Goal: Communication & Community: Answer question/provide support

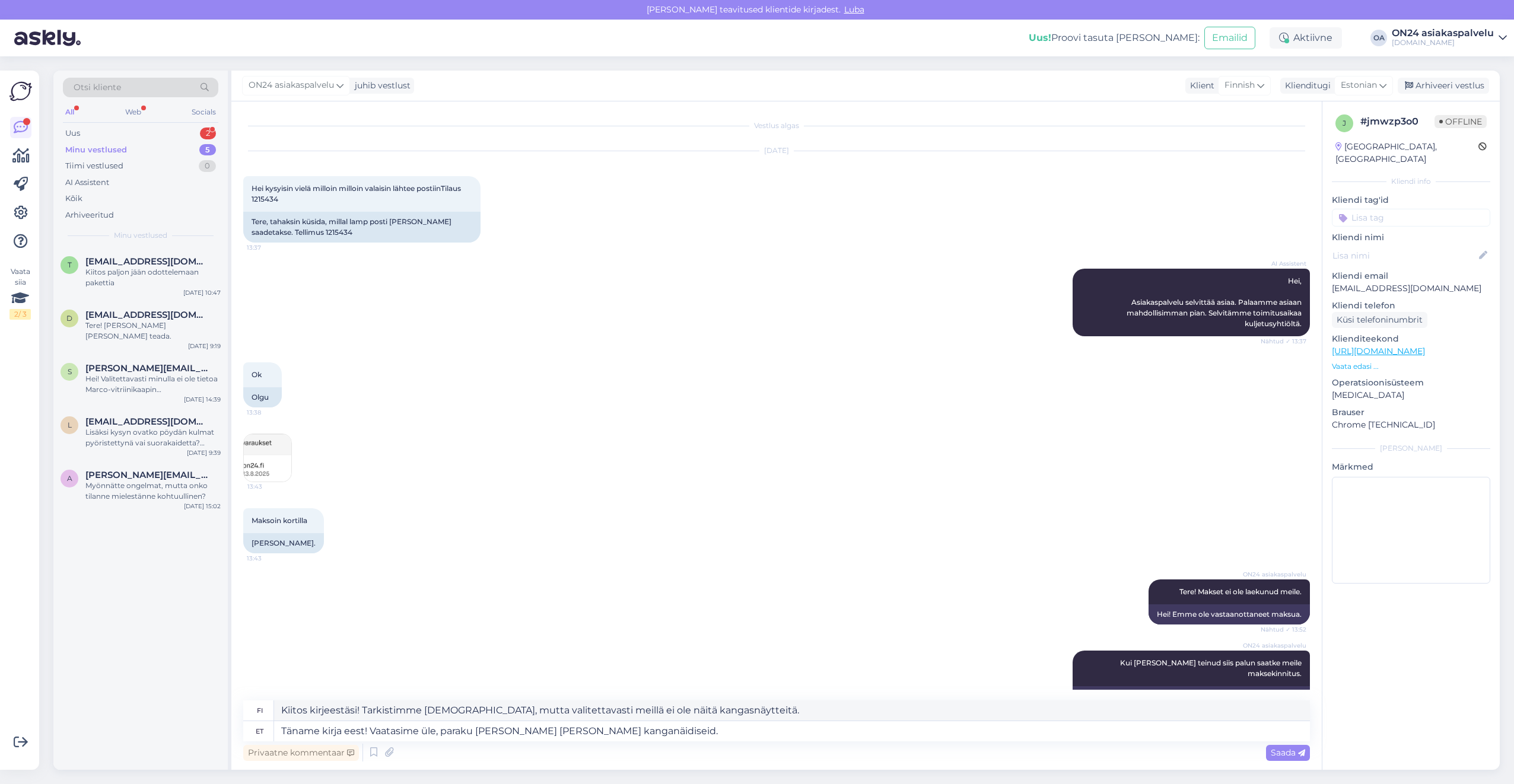
scroll to position [1552, 0]
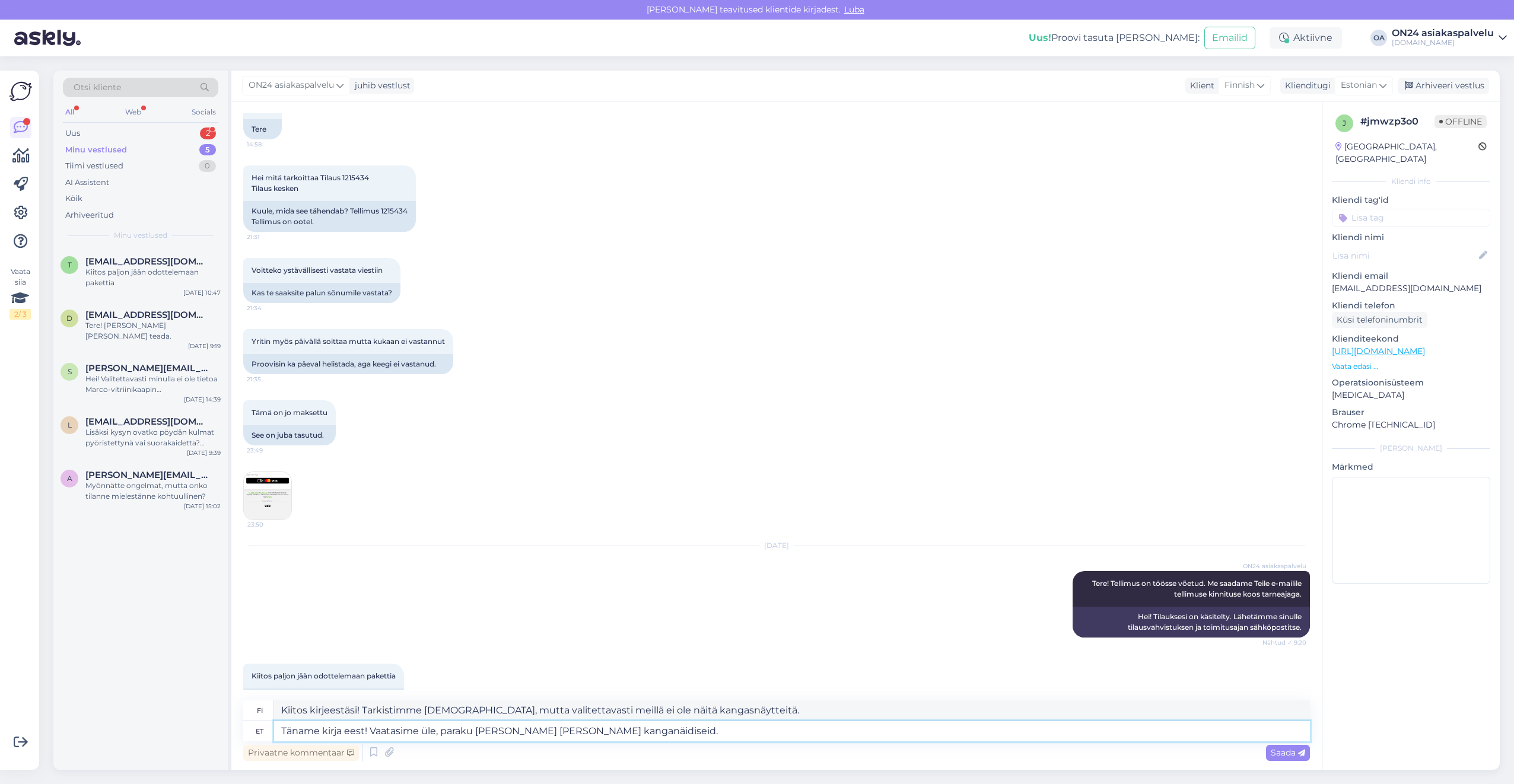
click at [630, 731] on textarea "Täname kirja eest! Vaatasime üle, paraku [PERSON_NAME] [PERSON_NAME] kanganäidi…" at bounding box center [792, 731] width 1036 height 20
drag, startPoint x: 641, startPoint y: 734, endPoint x: 374, endPoint y: 730, distance: 267.0
click at [374, 730] on textarea "Täname kirja eest! Vaatasime üle, paraku [PERSON_NAME] [PERSON_NAME] kanganäidi…" at bounding box center [792, 731] width 1036 height 20
type textarea "Täname kirja eest! Uurime [PERSON_NAME]."
click at [557, 713] on textarea "Kiitos kirjeestäsi! Selvitämme asiaa ja ilmoitamme sinulle." at bounding box center [792, 711] width 1036 height 20
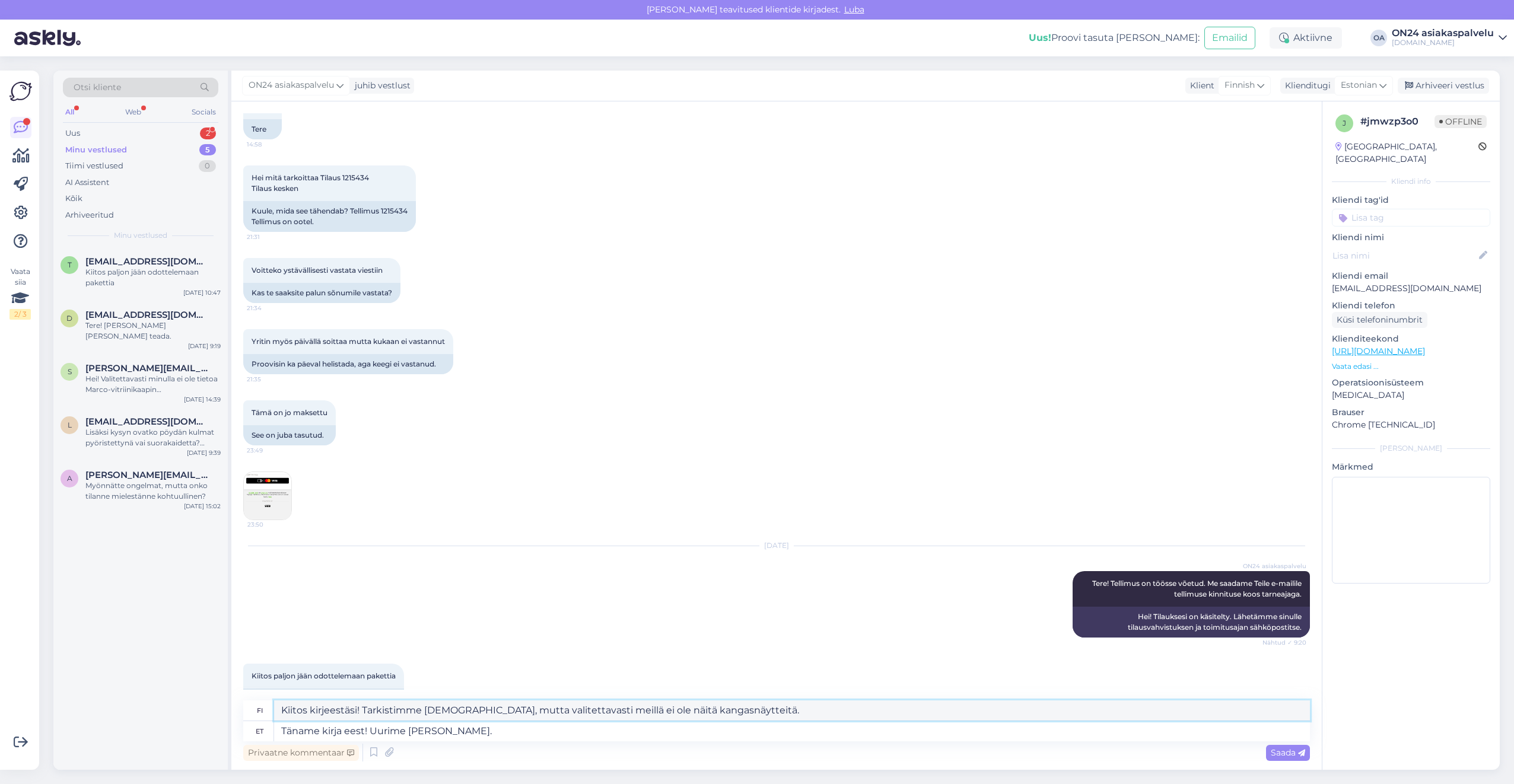
drag, startPoint x: 569, startPoint y: 711, endPoint x: 262, endPoint y: 696, distance: 307.4
click at [262, 696] on div "Vestlus algas [DATE] Hei kysyisin vielä milloin milloin valaisin lähtee postiin…" at bounding box center [776, 436] width 1090 height 668
type textarea "Kiitos kirjeestäsi! Selvitämme asiaa ja ilmoitamme sinulle."
click at [523, 737] on textarea "Täname kirja eest! Uurime [PERSON_NAME]." at bounding box center [792, 731] width 1036 height 20
drag, startPoint x: 525, startPoint y: 736, endPoint x: 225, endPoint y: 729, distance: 300.1
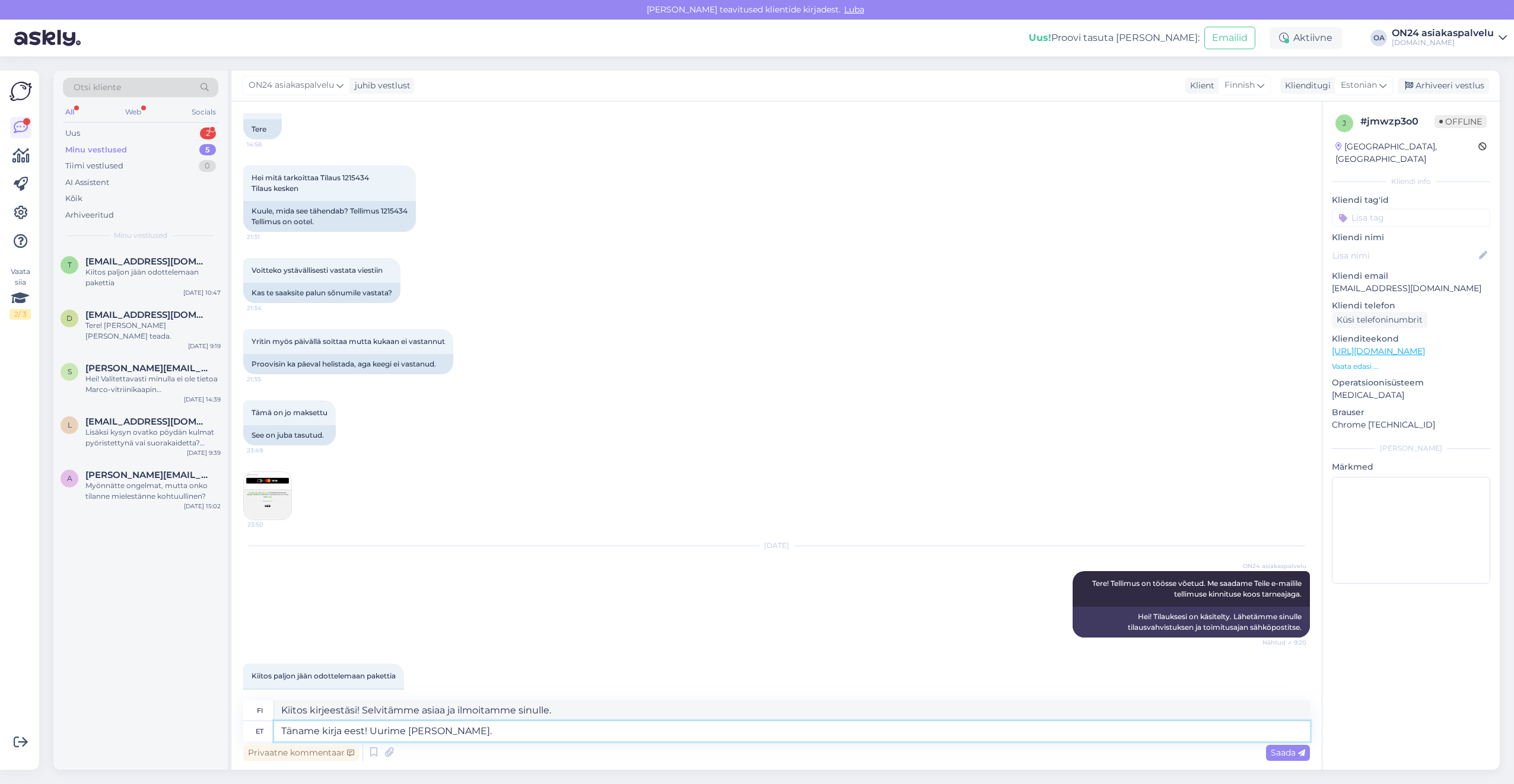
click at [225, 729] on div "Otsi kliente All Web Socials Uus 2 Minu vestlused 5 Tiimi vestlused 0 AI Assist…" at bounding box center [776, 420] width 1446 height 699
type textarea "Palun täpsustage küsimus."
drag, startPoint x: 487, startPoint y: 705, endPoint x: 249, endPoint y: 704, distance: 238.0
click at [249, 704] on div "fi [PERSON_NAME] hyvä ja selvennä kysymystä." at bounding box center [776, 711] width 1067 height 20
type textarea "[PERSON_NAME] hyvä ja selvennä kysymystä."
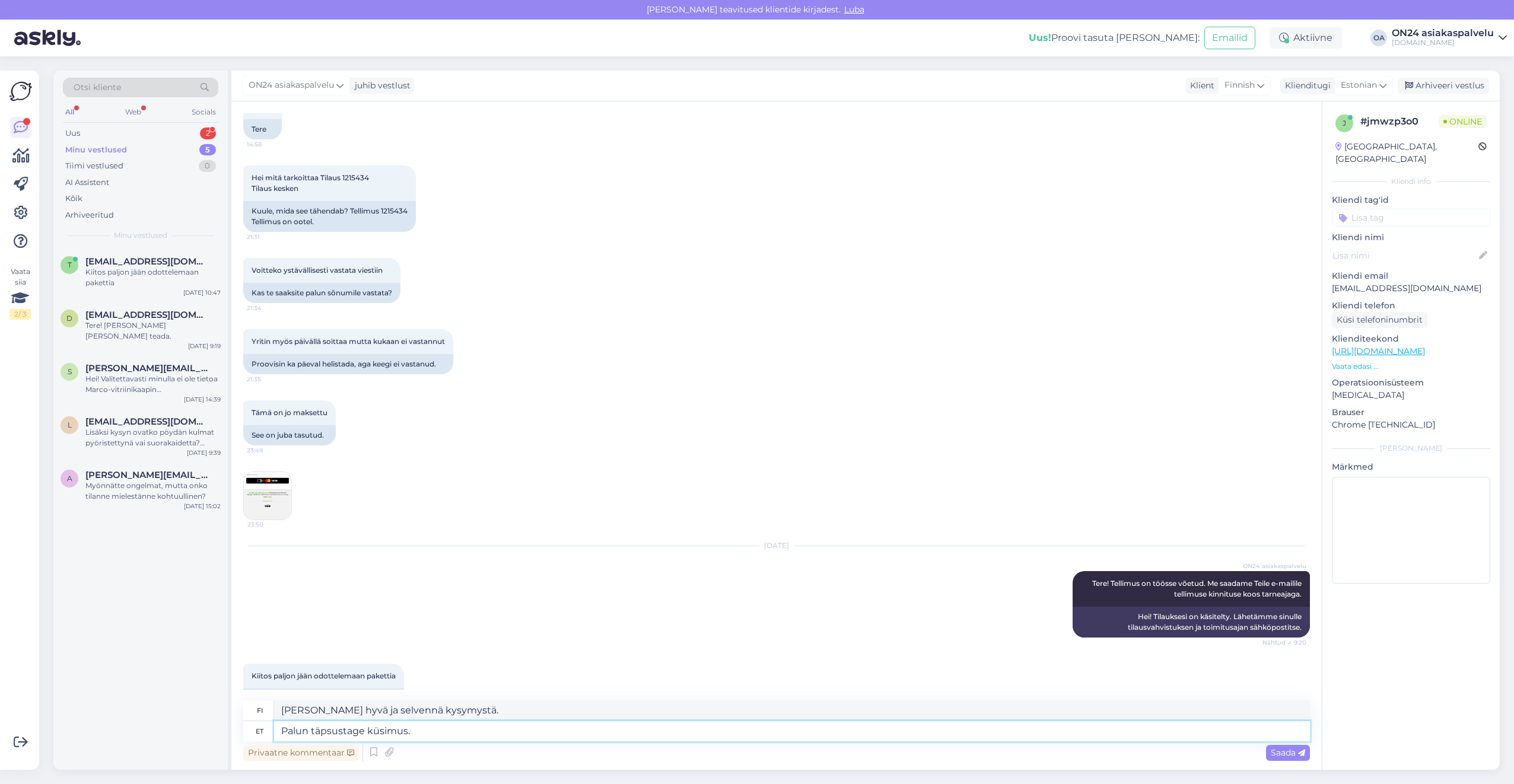
click at [449, 735] on textarea "Palun täpsustage küsimus." at bounding box center [792, 731] width 1036 height 20
drag, startPoint x: 316, startPoint y: 734, endPoint x: 235, endPoint y: 718, distance: 82.6
click at [235, 718] on div "Vestlus algas [DATE] Hei kysyisin vielä milloin milloin valaisin lähtee postiin…" at bounding box center [776, 436] width 1090 height 668
type textarea "Täname kirja eest! Palun täpsustage, kas Te pole oma tellimust kätte saanud?"
click at [659, 706] on textarea "Kiitos kirjeestäsi! Voitteko selventää, ettetkö ole vastaanottanut tilaustanne?" at bounding box center [792, 711] width 1036 height 20
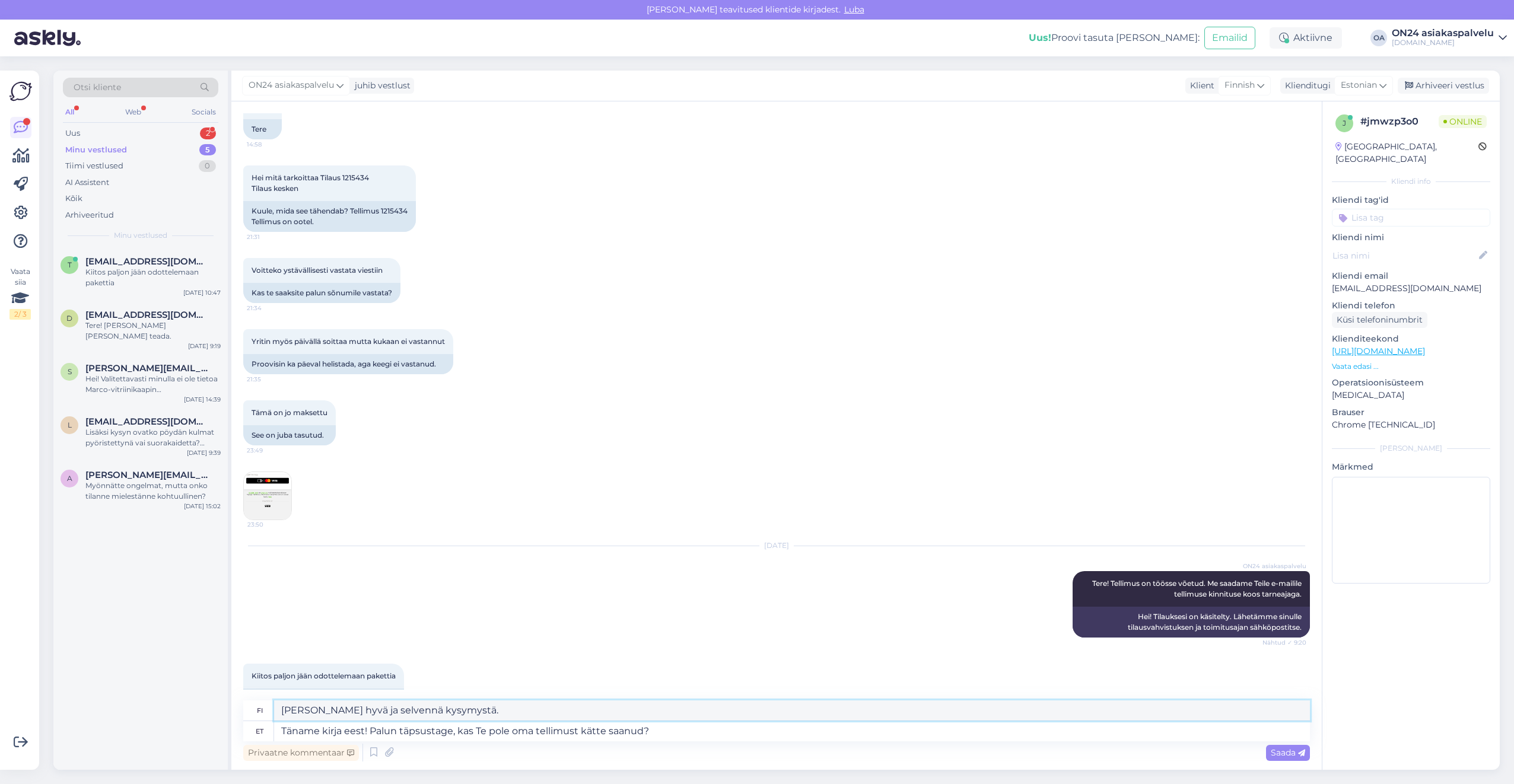
drag, startPoint x: 678, startPoint y: 711, endPoint x: 205, endPoint y: 715, distance: 473.0
click at [205, 715] on div "Otsi kliente All Web Socials Uus 2 Minu vestlused 5 Tiimi vestlused 0 AI Assist…" at bounding box center [776, 420] width 1446 height 699
type textarea "Kiitos kirjeestäsi! Voitteko selventää, ettetkö ole vastaanottanut tilaustanne?"
drag, startPoint x: 649, startPoint y: 725, endPoint x: 656, endPoint y: 725, distance: 7.0
click at [653, 725] on textarea "Täname kirja eest! Palun täpsustage, kas Te pole oma tellimust kätte saanud?" at bounding box center [792, 731] width 1036 height 20
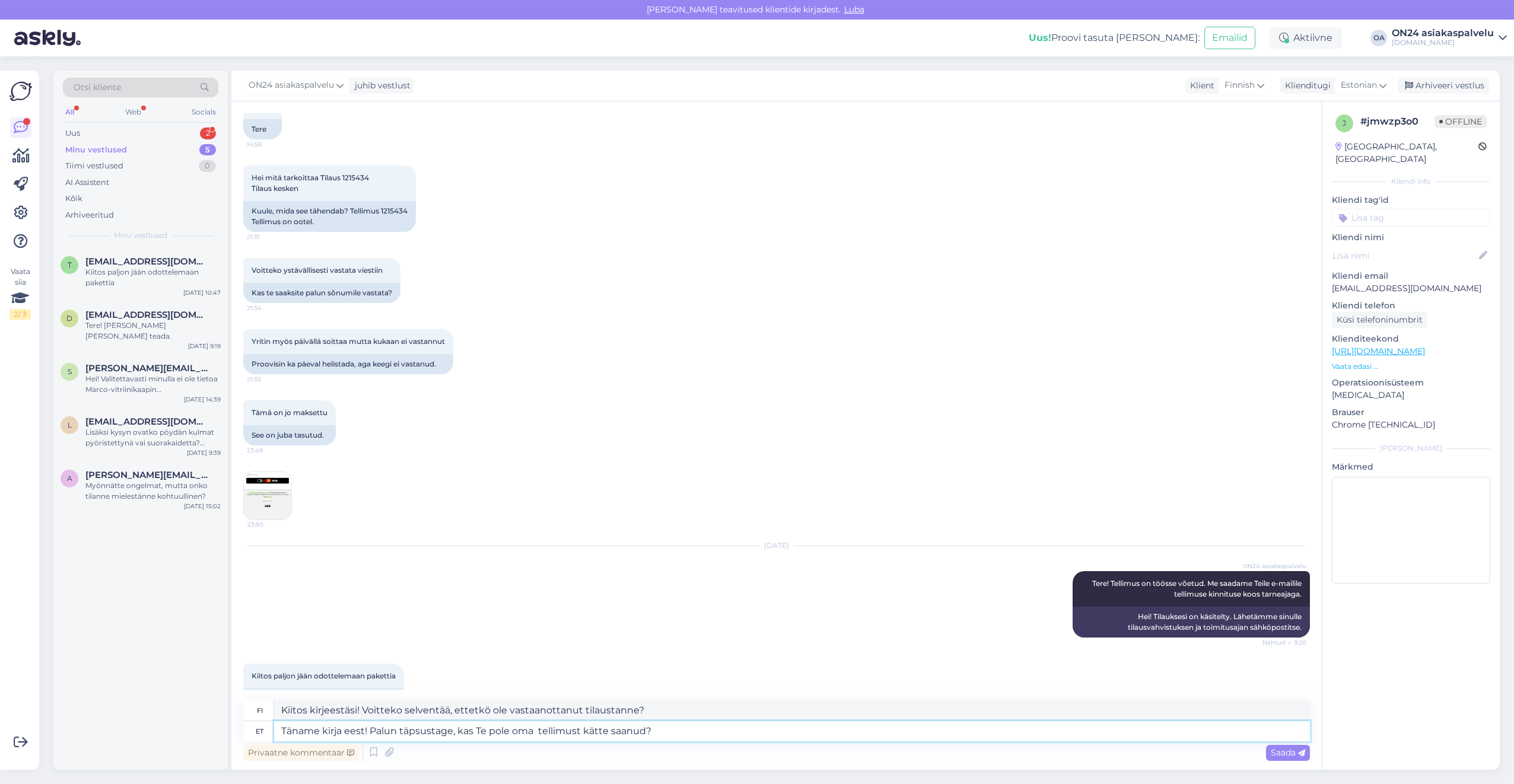
click at [633, 727] on textarea "Täname kirja eest! Palun täpsustage, kas Te pole oma tellimust kätte saanud?" at bounding box center [792, 731] width 1036 height 20
drag, startPoint x: 693, startPoint y: 730, endPoint x: 372, endPoint y: 734, distance: 321.0
click at [372, 734] on textarea "Täname kirja eest! Palun täpsustage, kas Te pole oma tellimust kätte saanud?" at bounding box center [792, 731] width 1036 height 20
type textarea "Täname kirja eest! Üks pakk on Teile veel tulemas."
click at [532, 704] on textarea "Kiitos kirjeestäsi! Yksi paketti on matkalla sinulle." at bounding box center [792, 711] width 1036 height 20
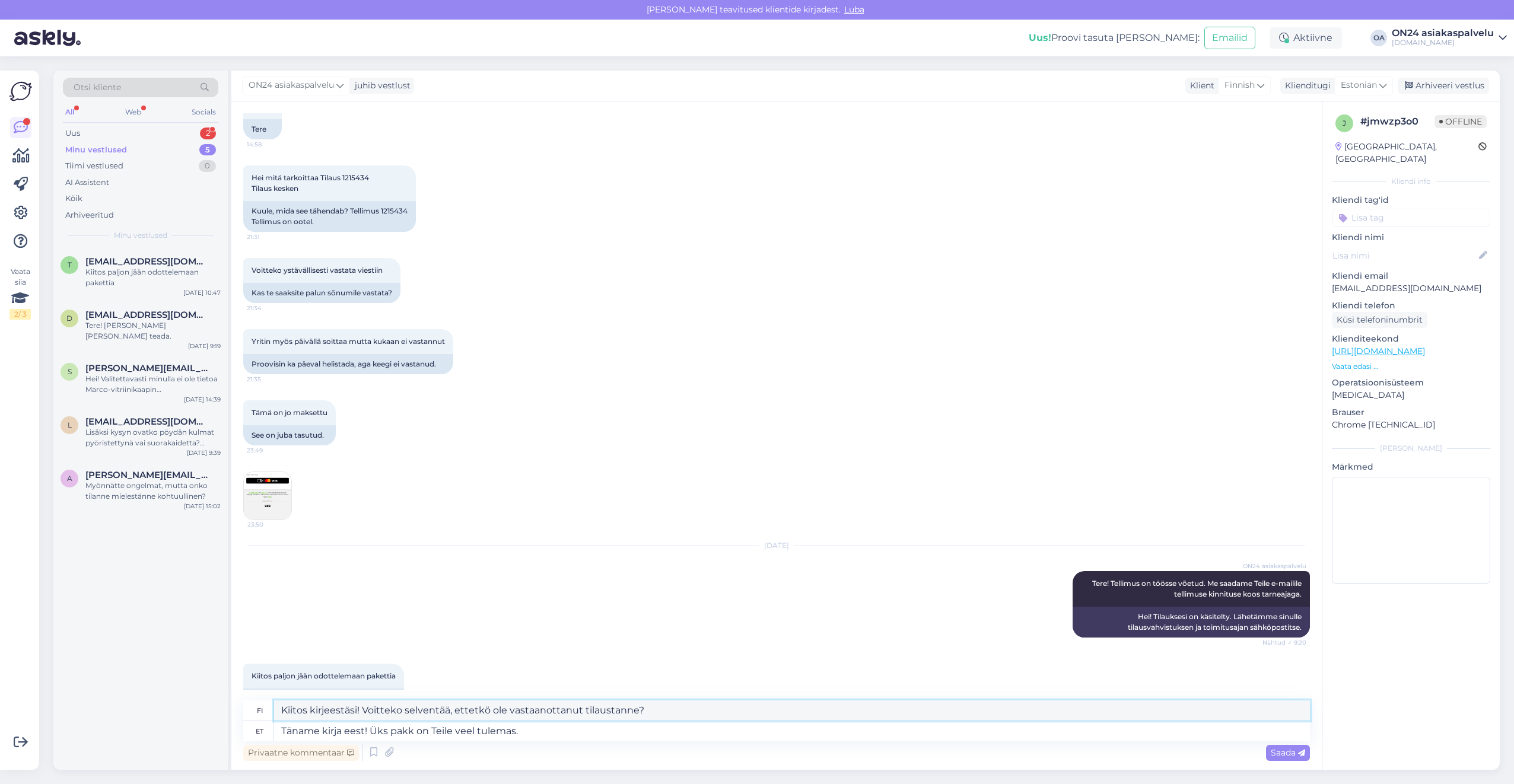
drag, startPoint x: 548, startPoint y: 712, endPoint x: 252, endPoint y: 701, distance: 296.2
click at [252, 701] on div "fi Kiitos kirjeestäsi! Yksi paketti on matkalla sinulle." at bounding box center [776, 711] width 1067 height 20
type textarea "Kiitos kirjeestäsi! Yksi paketti on matkalla sinulle."
